Goal: Information Seeking & Learning: Understand process/instructions

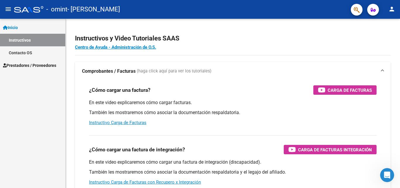
click at [21, 70] on link "Prestadores / Proveedores" at bounding box center [32, 65] width 65 height 13
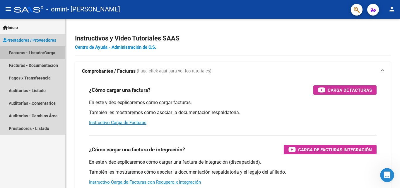
click at [37, 54] on link "Facturas - Listado/Carga" at bounding box center [32, 52] width 65 height 13
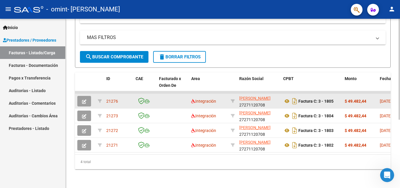
click at [116, 99] on span "21276" at bounding box center [112, 101] width 12 height 5
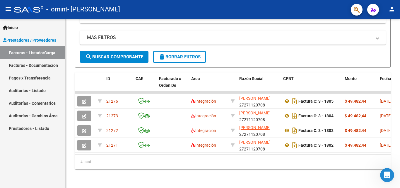
click at [39, 32] on link "Inicio" at bounding box center [32, 27] width 65 height 13
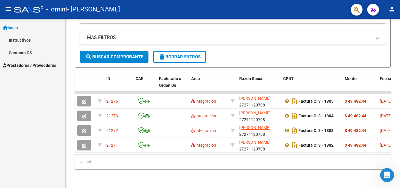
click at [40, 62] on link "Prestadores / Proveedores" at bounding box center [32, 65] width 65 height 13
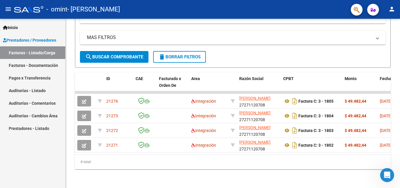
click at [49, 34] on link "Prestadores / Proveedores" at bounding box center [32, 40] width 65 height 13
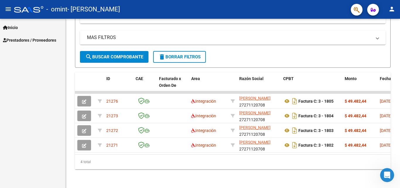
click at [47, 27] on link "Inicio" at bounding box center [32, 27] width 65 height 13
click at [42, 37] on link "Instructivos" at bounding box center [32, 40] width 65 height 13
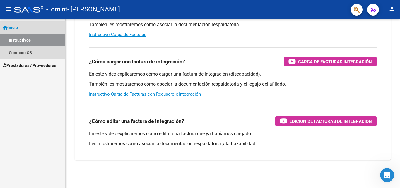
scroll to position [88, 0]
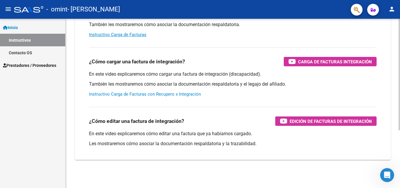
click at [150, 94] on link "Instructivo Carga de Facturas con Recupero x Integración" at bounding box center [145, 93] width 112 height 5
click at [30, 63] on span "Prestadores / Proveedores" at bounding box center [29, 65] width 53 height 6
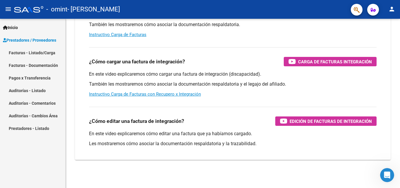
click at [36, 76] on link "Pagos x Transferencia" at bounding box center [32, 77] width 65 height 13
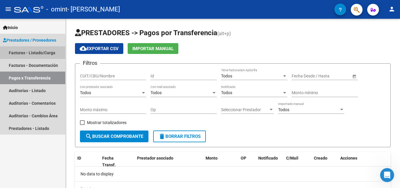
click at [43, 55] on link "Facturas - Listado/Carga" at bounding box center [32, 52] width 65 height 13
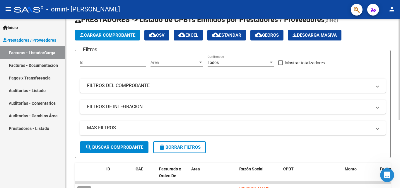
scroll to position [29, 0]
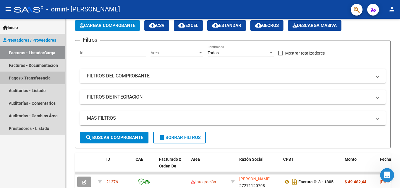
click at [52, 77] on link "Pagos x Transferencia" at bounding box center [32, 77] width 65 height 13
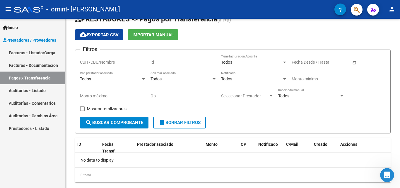
scroll to position [27, 0]
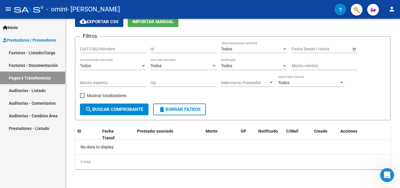
click at [42, 51] on link "Facturas - Listado/Carga" at bounding box center [32, 52] width 65 height 13
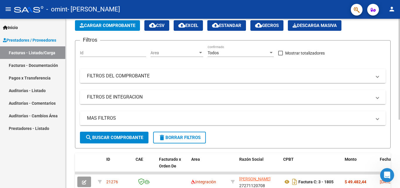
scroll to position [114, 0]
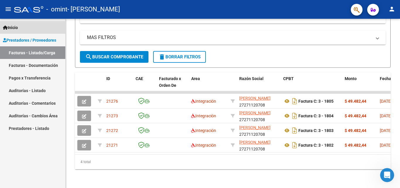
click at [25, 26] on link "Inicio" at bounding box center [32, 27] width 65 height 13
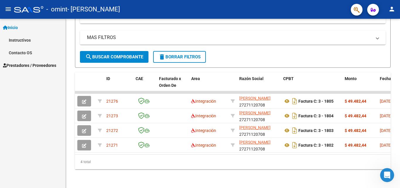
click at [37, 38] on link "Instructivos" at bounding box center [32, 40] width 65 height 13
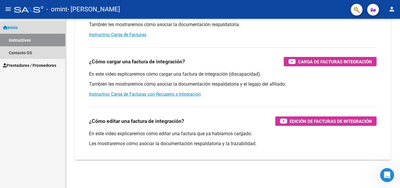
scroll to position [88, 0]
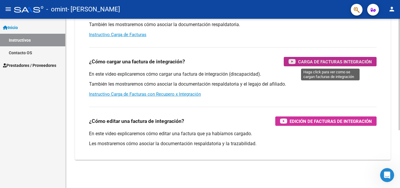
click at [295, 59] on icon "button" at bounding box center [291, 61] width 7 height 7
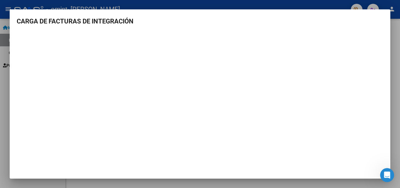
click at [301, 176] on mat-dialog-container "CARGA DE FACTURAS DE INTEGRACIÓN" at bounding box center [200, 93] width 380 height 169
click at [397, 41] on div at bounding box center [200, 94] width 400 height 188
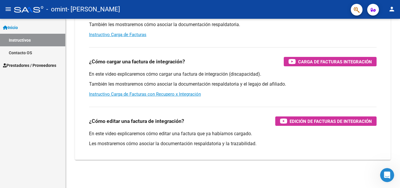
click at [388, 10] on mat-icon "person" at bounding box center [391, 9] width 7 height 7
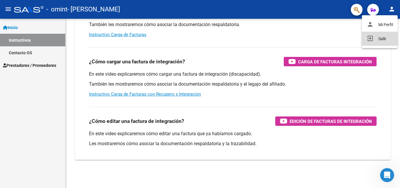
click at [381, 40] on button "exit_to_app Salir" at bounding box center [380, 39] width 36 height 14
